Goal: Find specific page/section: Find specific page/section

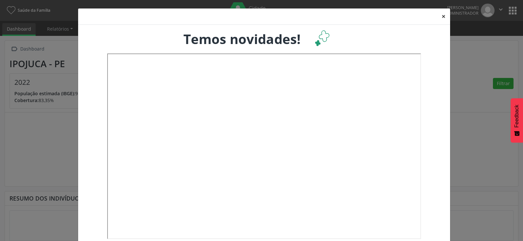
click at [440, 18] on button "×" at bounding box center [443, 16] width 13 height 16
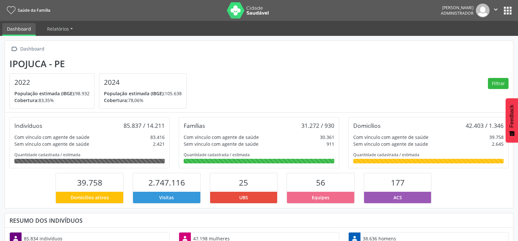
scroll to position [108, 170]
click at [501, 9] on button "" at bounding box center [495, 11] width 12 height 14
click at [504, 12] on button "apps" at bounding box center [507, 10] width 11 height 11
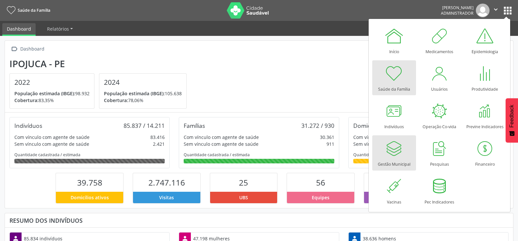
click at [388, 153] on div at bounding box center [394, 149] width 20 height 20
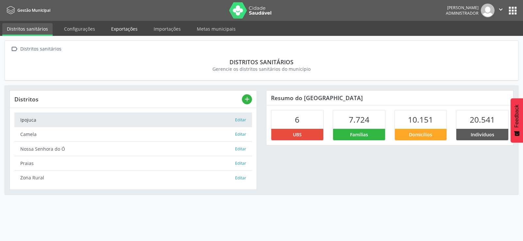
click at [119, 27] on link "Exportações" at bounding box center [124, 28] width 36 height 11
